Goal: Find specific page/section: Find specific page/section

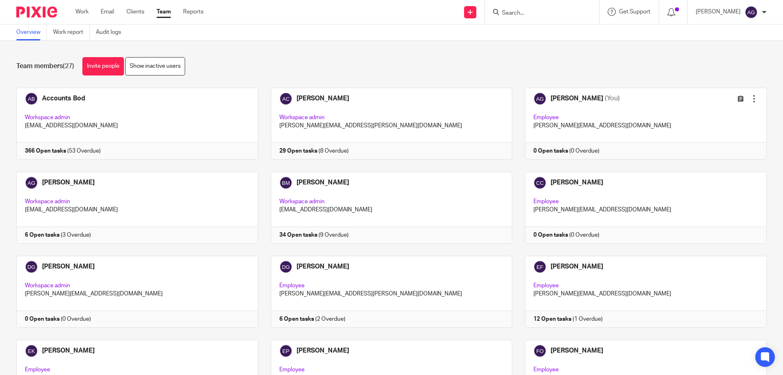
click at [542, 11] on input "Search" at bounding box center [537, 13] width 73 height 7
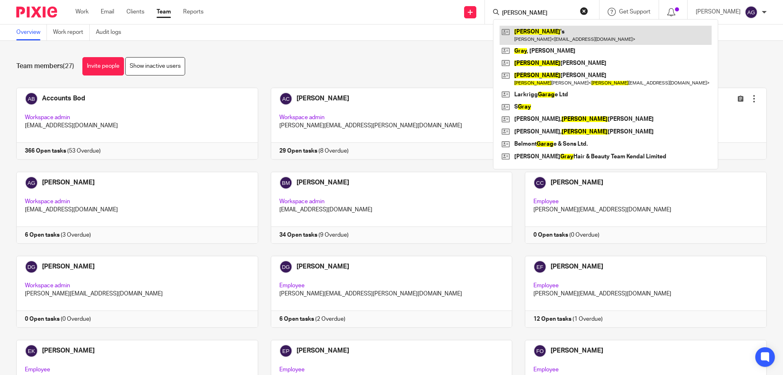
type input "[PERSON_NAME]"
click at [549, 37] on link at bounding box center [606, 35] width 212 height 19
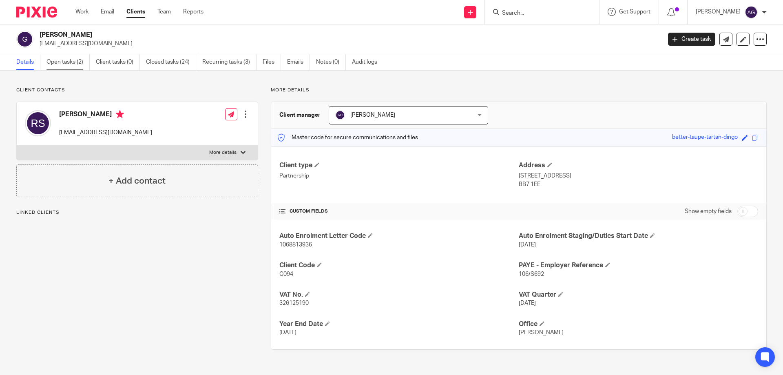
click at [63, 59] on link "Open tasks (2)" at bounding box center [67, 62] width 43 height 16
